Goal: Task Accomplishment & Management: Use online tool/utility

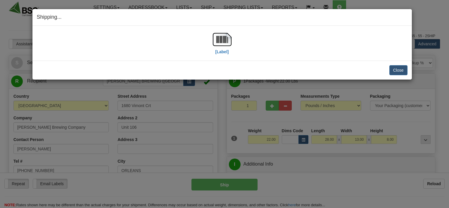
select select "0"
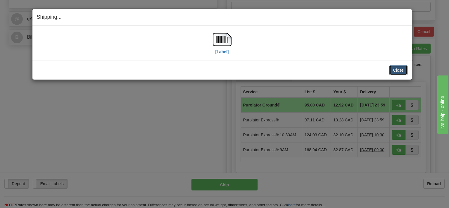
click at [397, 70] on button "Close" at bounding box center [399, 70] width 18 height 10
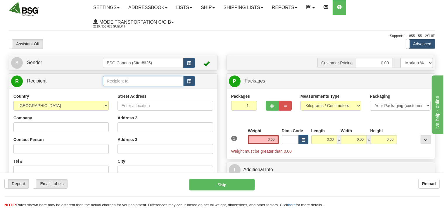
click at [132, 80] on input "text" at bounding box center [143, 81] width 80 height 10
type input "1"
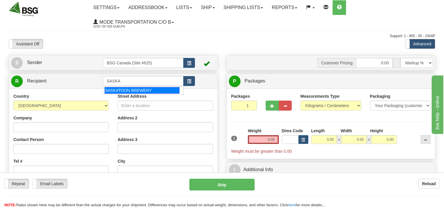
click at [136, 95] on div "Country [GEOGRAPHIC_DATA] [GEOGRAPHIC_DATA] [GEOGRAPHIC_DATA] [GEOGRAPHIC_DATA]…" at bounding box center [113, 172] width 209 height 166
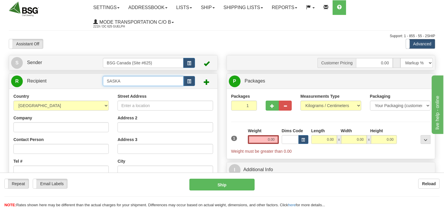
click at [130, 86] on input "SASKA" at bounding box center [143, 81] width 80 height 10
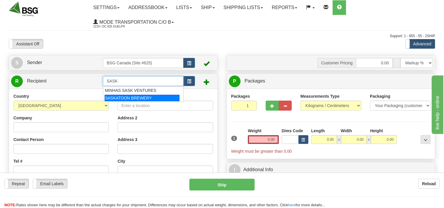
click at [124, 96] on div "SASKATOON BREWERY" at bounding box center [142, 98] width 75 height 6
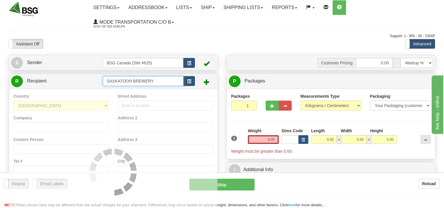
type input "SASKATOON BREWERY"
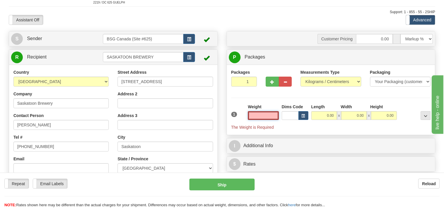
scroll to position [62, 0]
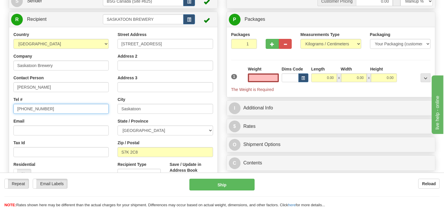
type input "0.00"
drag, startPoint x: 44, startPoint y: 110, endPoint x: 24, endPoint y: 110, distance: 19.6
click at [25, 110] on input "[PHONE_NUMBER]" at bounding box center [60, 109] width 95 height 10
type input "[PHONE_NUMBER]"
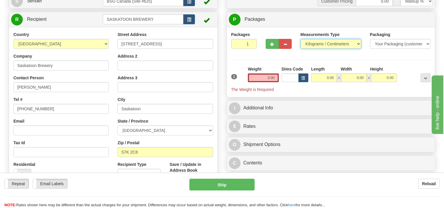
click at [301, 39] on select "Pounds / Inches Kilograms / Centimeters" at bounding box center [331, 44] width 61 height 10
select select "0"
click option "Pounds / Inches" at bounding box center [0, 0] width 0 height 0
click at [265, 78] on input "0.00" at bounding box center [263, 77] width 31 height 9
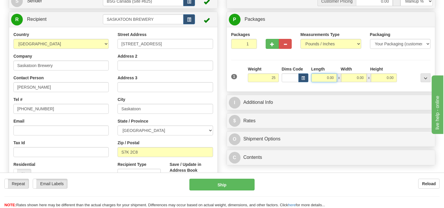
type input "25.00"
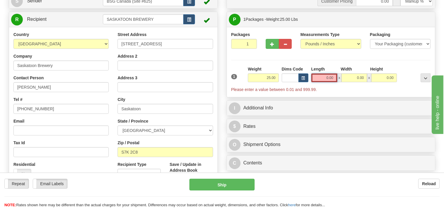
click at [325, 79] on input "0.00" at bounding box center [325, 77] width 26 height 9
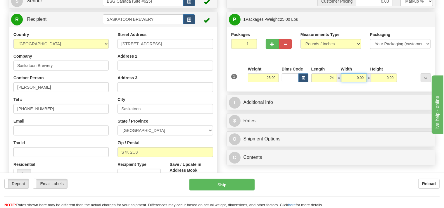
type input "24.00"
click at [352, 77] on input "0.00" at bounding box center [354, 77] width 26 height 9
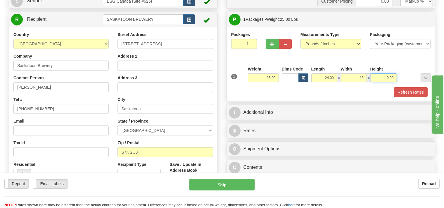
type input "13.00"
click at [380, 79] on input "0.00" at bounding box center [384, 77] width 26 height 9
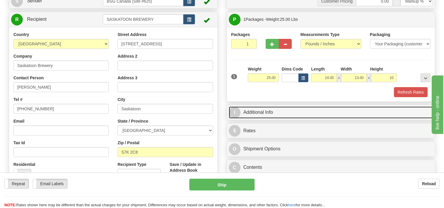
type input "10.00"
click at [294, 113] on link "I Additional Info" at bounding box center [331, 113] width 205 height 12
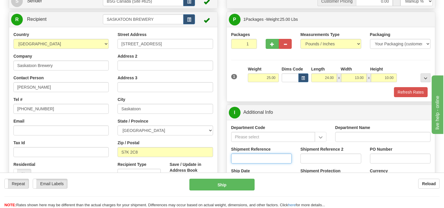
click at [253, 156] on input "Shipment Reference" at bounding box center [261, 159] width 61 height 10
type input "SO170-146985"
click at [417, 92] on button "Refresh Rates" at bounding box center [411, 92] width 34 height 10
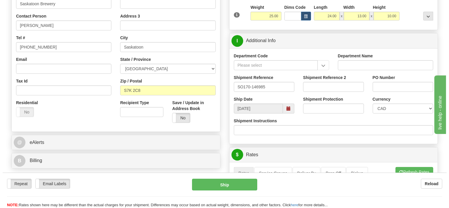
scroll to position [216, 0]
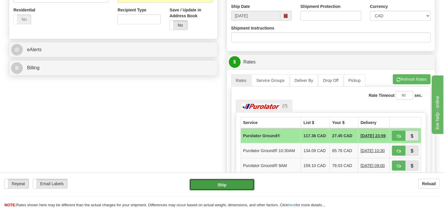
click at [237, 184] on button "Ship" at bounding box center [222, 185] width 65 height 12
type input "260"
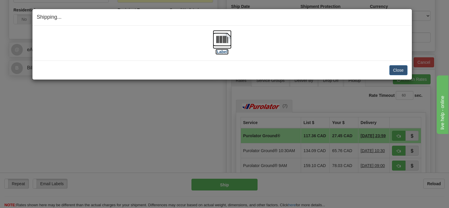
click at [219, 42] on img at bounding box center [222, 39] width 19 height 19
